Goal: Task Accomplishment & Management: Use online tool/utility

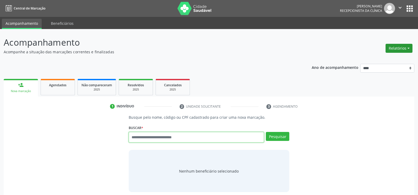
click at [404, 47] on button "Relatórios" at bounding box center [398, 48] width 27 height 9
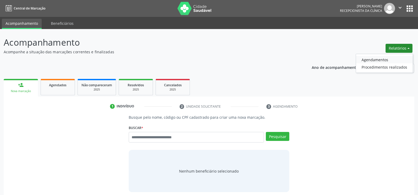
click at [384, 56] on link "Agendamentos" at bounding box center [384, 59] width 57 height 7
select select "*"
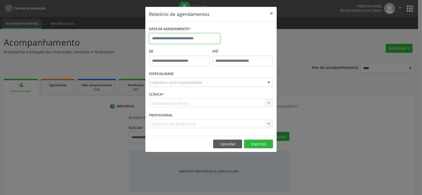
click at [179, 36] on input "text" at bounding box center [184, 38] width 71 height 11
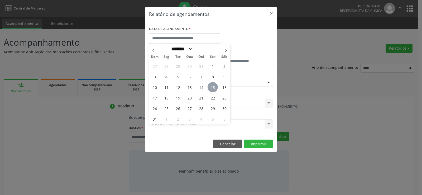
click at [213, 88] on span "15" at bounding box center [213, 87] width 10 height 10
type input "**********"
click at [213, 88] on span "15" at bounding box center [213, 87] width 10 height 10
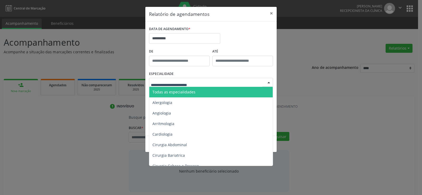
click at [216, 83] on div at bounding box center [211, 82] width 124 height 9
click at [211, 89] on span "Todas as especialidades" at bounding box center [211, 92] width 124 height 11
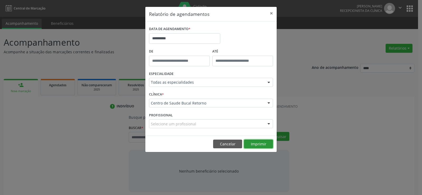
click at [255, 144] on button "Imprimir" at bounding box center [258, 143] width 29 height 9
